Goal: Check status: Check status

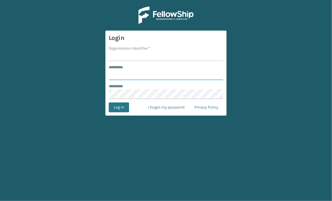
type input "**********"
drag, startPoint x: 229, startPoint y: 18, endPoint x: 209, endPoint y: 12, distance: 20.4
click at [228, 17] on main "**********" at bounding box center [166, 100] width 332 height 201
click at [121, 105] on button "Log In" at bounding box center [119, 107] width 20 height 10
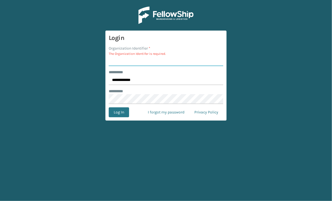
click at [118, 63] on input "Organization Identifier *" at bounding box center [166, 61] width 115 height 10
click at [115, 62] on input "Organization Identifier *" at bounding box center [166, 61] width 115 height 10
type input "JumpSport"
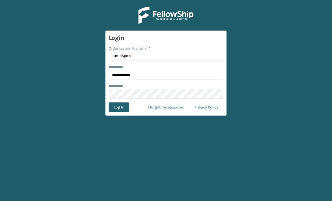
click at [121, 108] on button "Log In" at bounding box center [119, 107] width 20 height 10
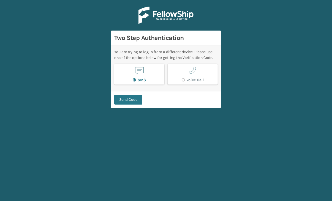
click at [142, 74] on span "button" at bounding box center [139, 70] width 10 height 10
click at [134, 96] on button "Send Code" at bounding box center [128, 100] width 28 height 10
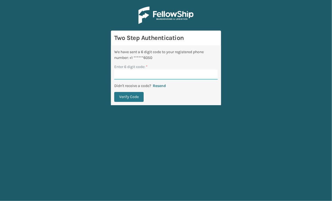
click at [131, 75] on input "Enter 6 digit code: *" at bounding box center [166, 75] width 104 height 10
type input "132367"
click at [114, 92] on button "Verify Code" at bounding box center [128, 97] width 29 height 10
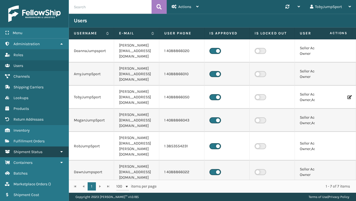
click at [40, 150] on span "Shipment Status" at bounding box center [27, 152] width 29 height 5
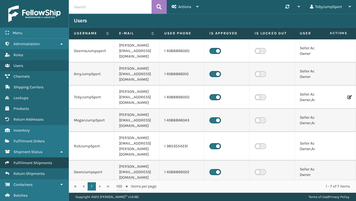
click at [40, 161] on span "Fulfillment Shipments" at bounding box center [32, 163] width 39 height 5
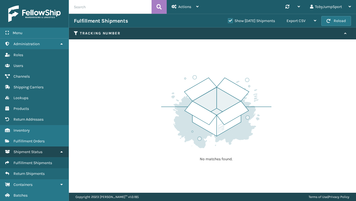
click at [36, 151] on span "Shipment Status" at bounding box center [27, 152] width 29 height 5
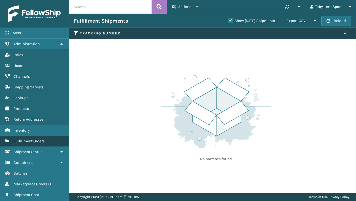
click at [43, 140] on span "Fulfillment Orders" at bounding box center [28, 141] width 31 height 5
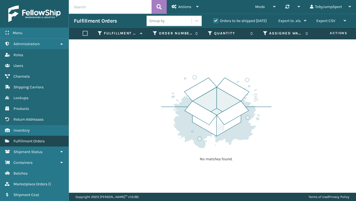
click at [41, 142] on span "Fulfillment Orders" at bounding box center [28, 141] width 31 height 5
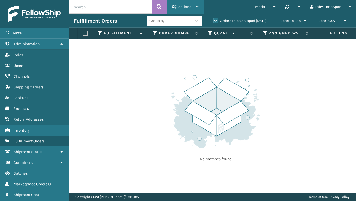
click at [197, 7] on icon at bounding box center [197, 7] width 2 height 4
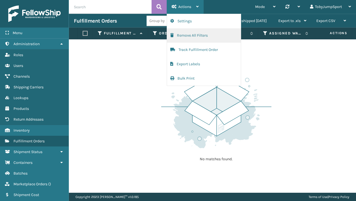
click at [197, 35] on button "Remove All Filters" at bounding box center [204, 35] width 74 height 14
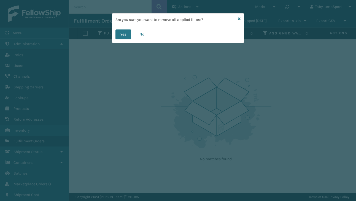
click at [237, 19] on div "Are you sure you want to remove all applied filters?" at bounding box center [178, 19] width 132 height 13
click at [239, 16] on link at bounding box center [239, 19] width 3 height 6
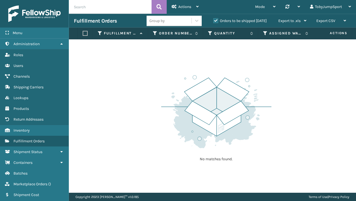
drag, startPoint x: 308, startPoint y: 96, endPoint x: 300, endPoint y: 75, distance: 22.6
click at [308, 96] on div "No matches found." at bounding box center [212, 115] width 287 height 153
click at [332, 20] on icon at bounding box center [344, 21] width 2 height 4
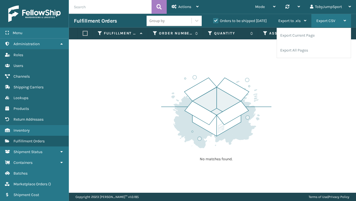
click at [332, 20] on icon at bounding box center [344, 21] width 2 height 4
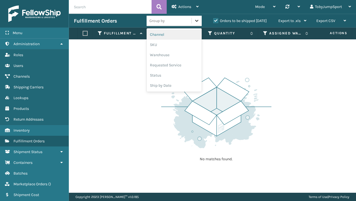
click at [199, 21] on div at bounding box center [197, 21] width 10 height 10
click at [198, 20] on icon at bounding box center [197, 21] width 6 height 6
